Goal: Information Seeking & Learning: Learn about a topic

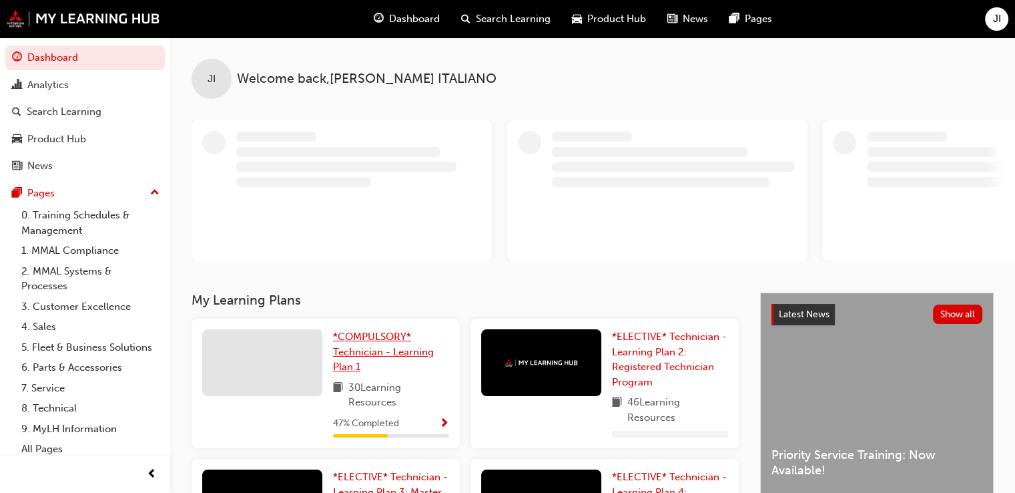
click at [351, 366] on span "*COMPULSORY* Technician - Learning Plan 1" at bounding box center [383, 351] width 101 height 42
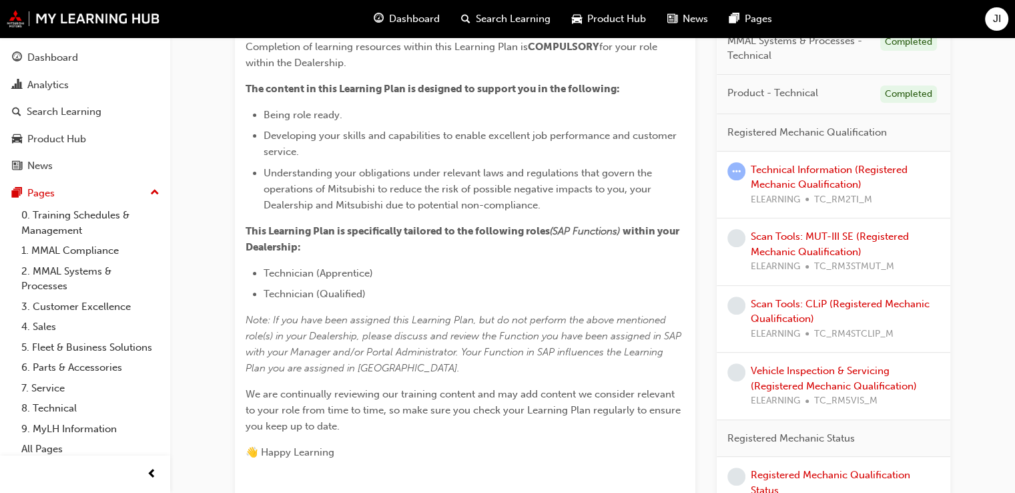
scroll to position [354, 0]
click at [780, 170] on link "Technical Information (Registered Mechanic Qualification)" at bounding box center [829, 177] width 157 height 27
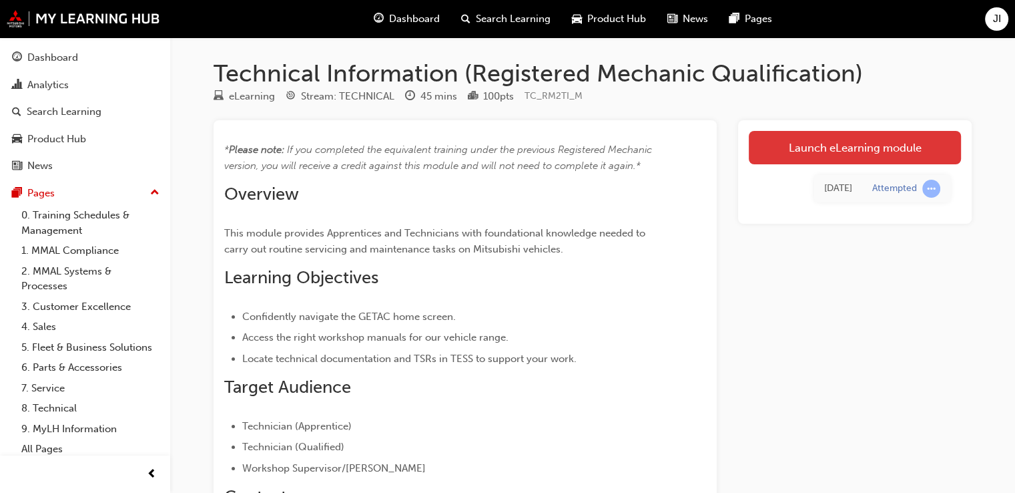
click at [804, 156] on link "Launch eLearning module" at bounding box center [855, 147] width 212 height 33
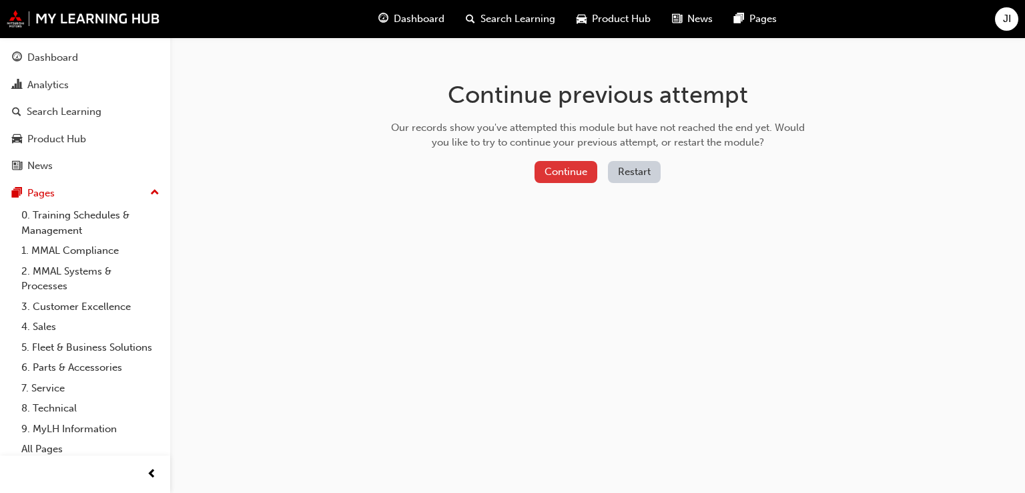
click at [568, 177] on button "Continue" at bounding box center [566, 172] width 63 height 22
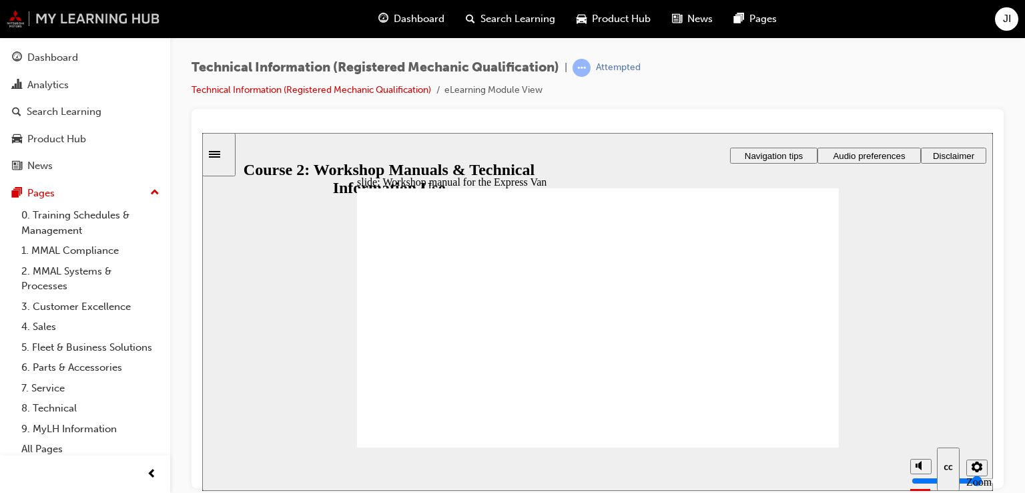
click at [13, 25] on img at bounding box center [84, 18] width 154 height 17
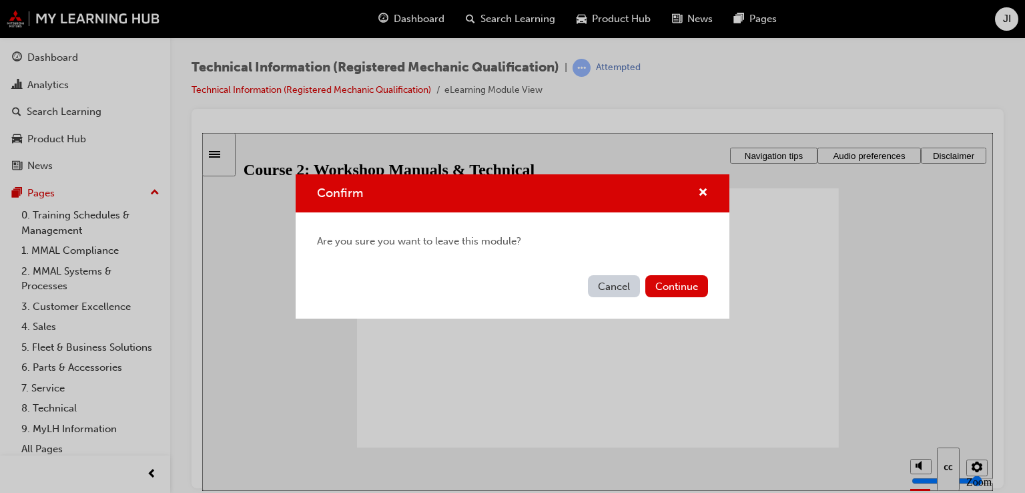
drag, startPoint x: 599, startPoint y: 290, endPoint x: 375, endPoint y: 142, distance: 269.2
click at [599, 290] on button "Cancel" at bounding box center [614, 286] width 52 height 22
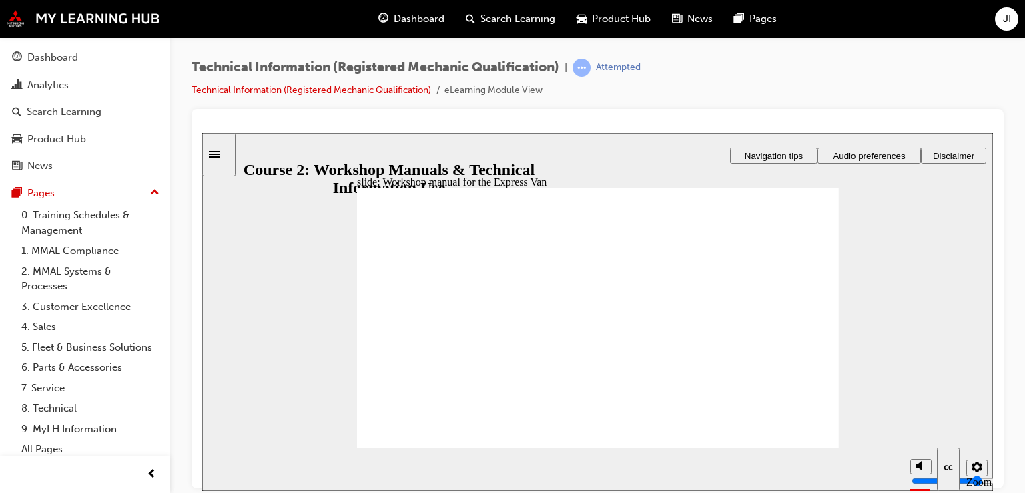
click at [78, 56] on div "Dashboard" at bounding box center [85, 57] width 146 height 17
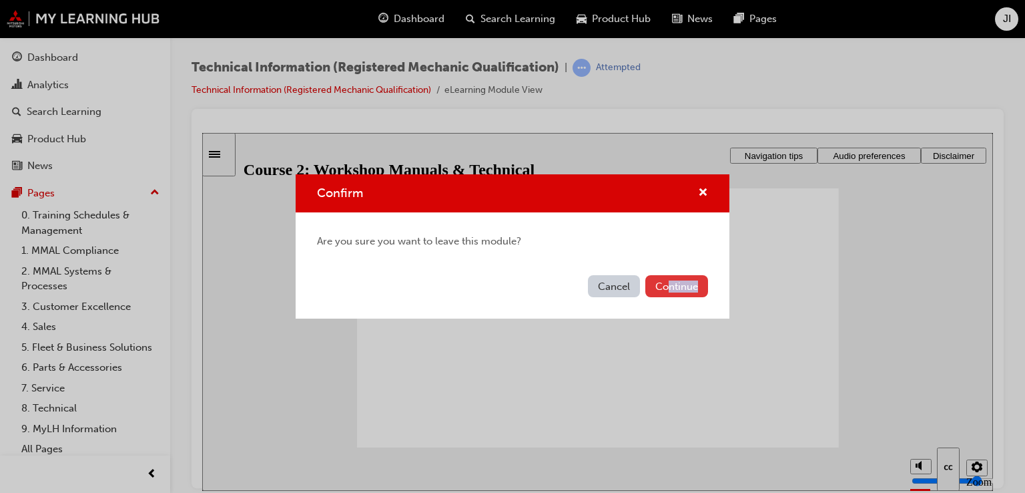
drag, startPoint x: 664, startPoint y: 297, endPoint x: 676, endPoint y: 284, distance: 18.0
click at [676, 284] on div "Cancel Continue" at bounding box center [513, 294] width 434 height 49
click at [676, 284] on button "Continue" at bounding box center [677, 286] width 63 height 22
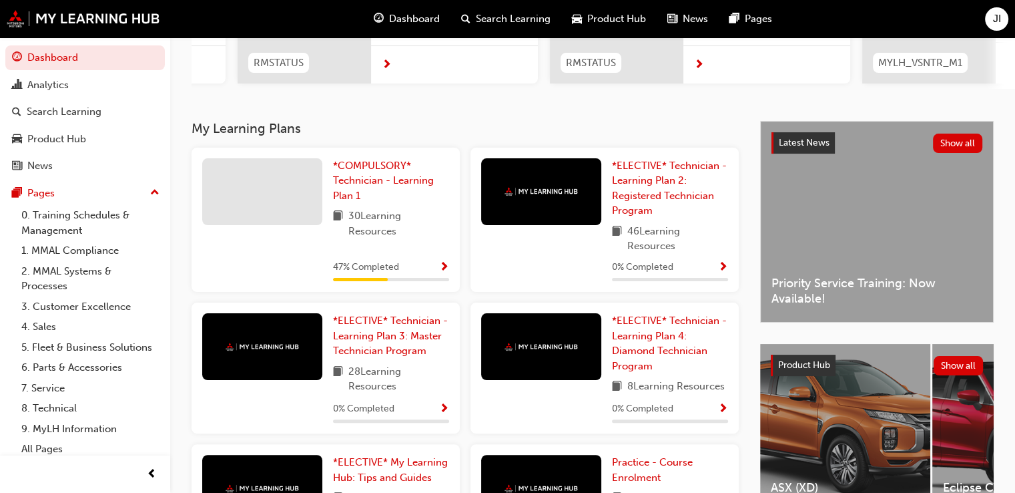
scroll to position [217, 0]
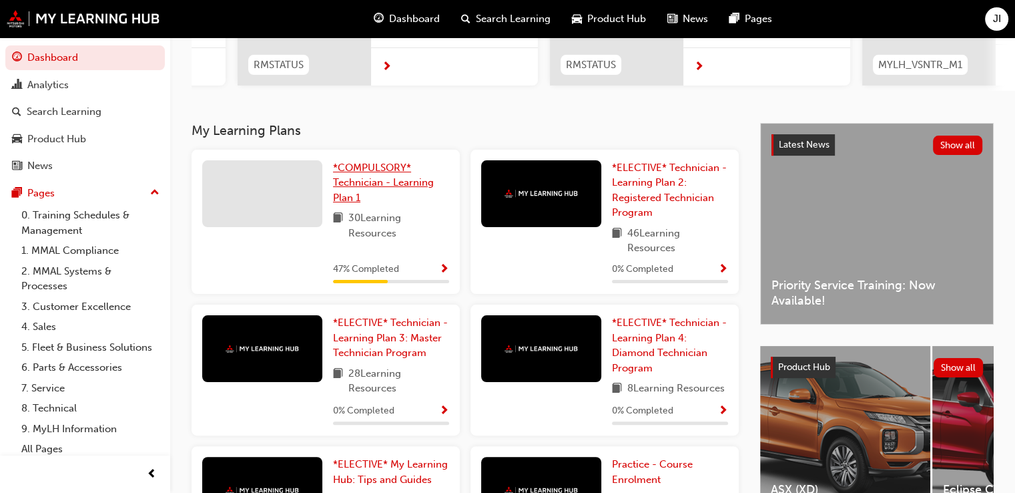
click at [385, 189] on span "*COMPULSORY* Technician - Learning Plan 1" at bounding box center [383, 183] width 101 height 42
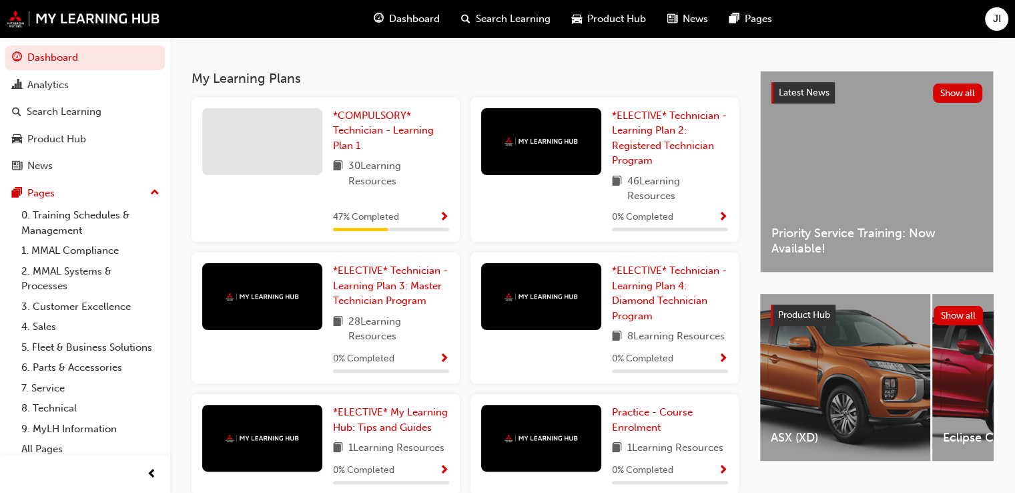
scroll to position [270, 0]
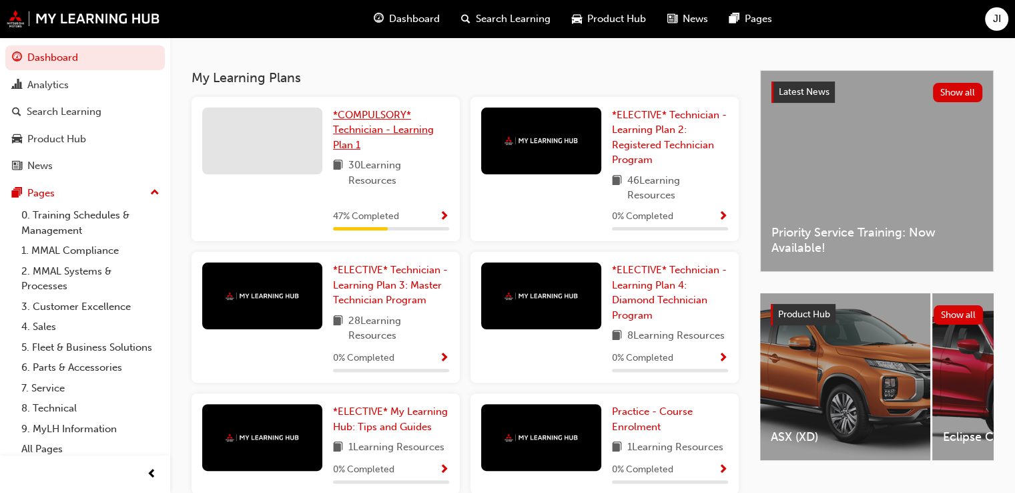
click at [367, 140] on link "*COMPULSORY* Technician - Learning Plan 1" at bounding box center [391, 129] width 116 height 45
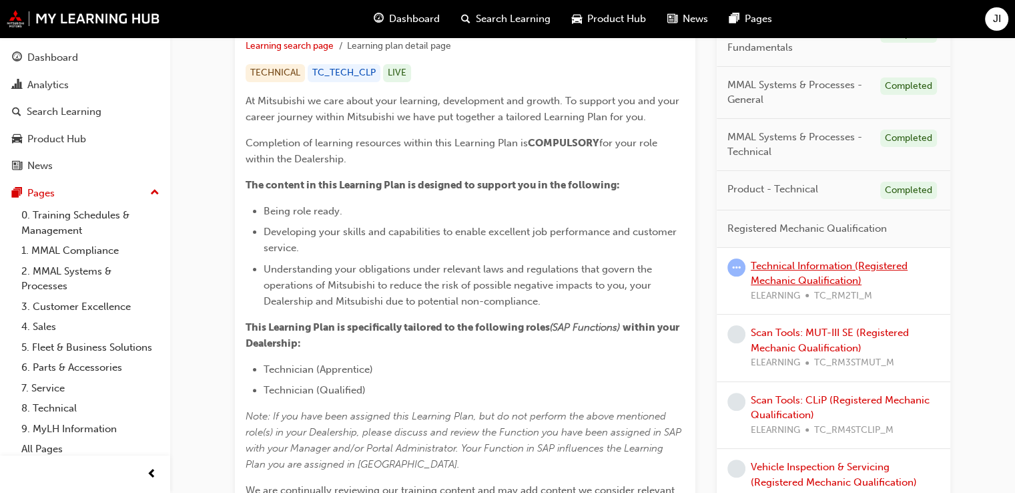
scroll to position [262, 0]
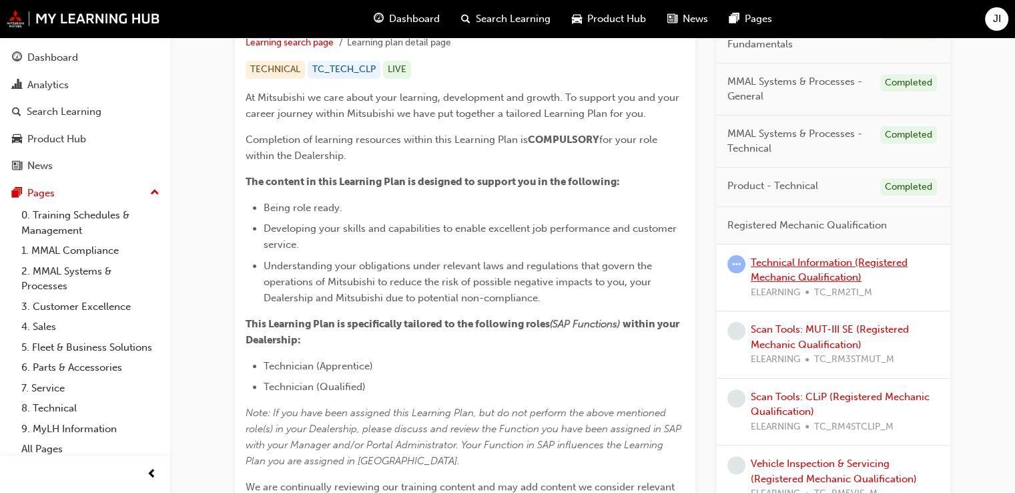
click at [808, 267] on div "Technical Information (Registered Mechanic Qualification) ELEARNING TC_RM2TI_M" at bounding box center [845, 277] width 189 height 45
click at [833, 228] on span "Registered Mechanic Qualification" at bounding box center [808, 225] width 160 height 15
click at [835, 262] on link "Technical Information (Registered Mechanic Qualification)" at bounding box center [829, 269] width 157 height 27
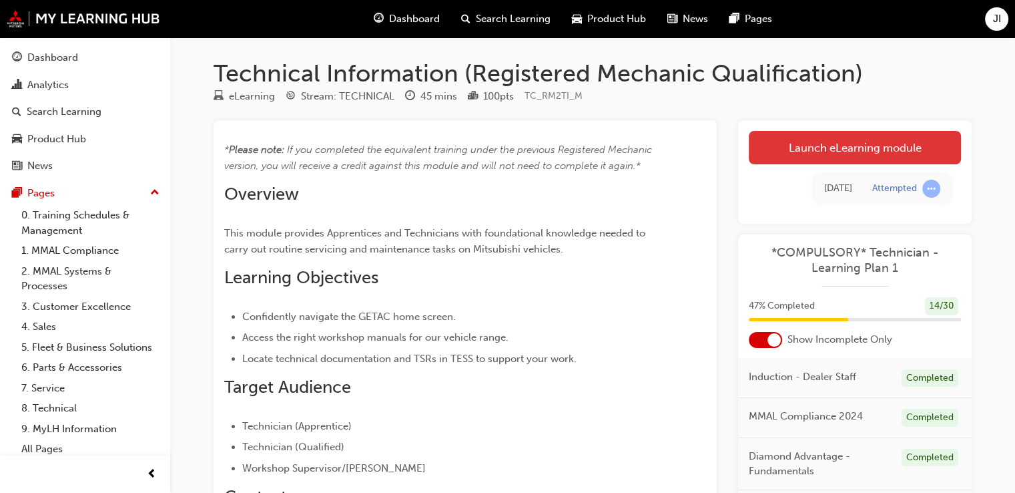
click at [808, 148] on link "Launch eLearning module" at bounding box center [855, 147] width 212 height 33
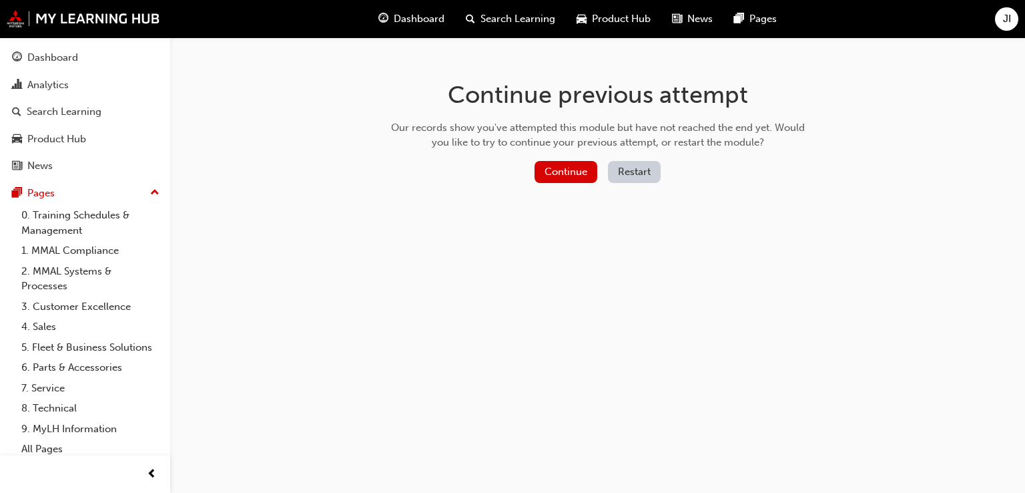
click at [652, 176] on button "Restart" at bounding box center [634, 172] width 53 height 22
